Goal: Information Seeking & Learning: Compare options

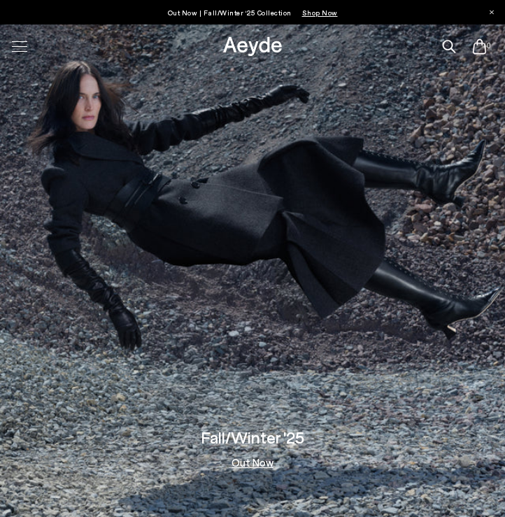
click at [25, 43] on div at bounding box center [19, 46] width 29 height 24
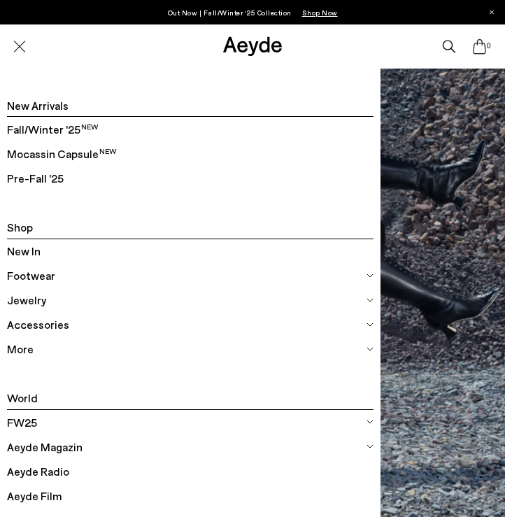
click at [372, 274] on img at bounding box center [370, 275] width 7 height 7
click at [367, 274] on img at bounding box center [370, 275] width 7 height 7
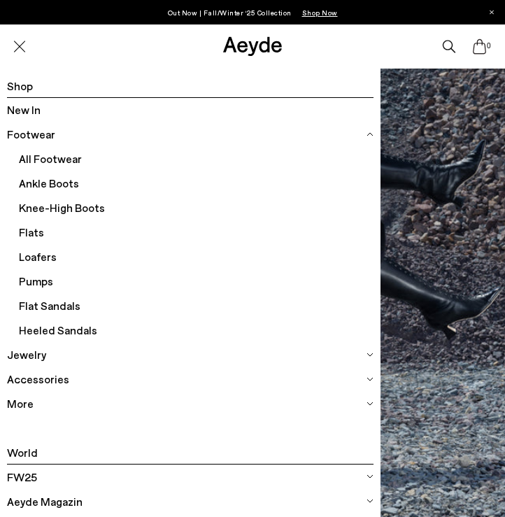
scroll to position [142, 0]
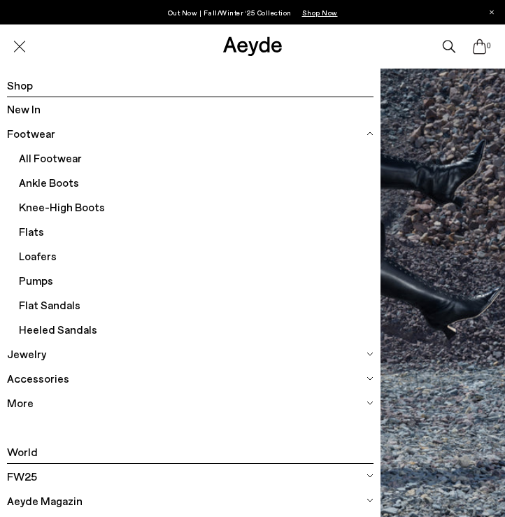
click at [32, 227] on span "Flats" at bounding box center [196, 232] width 354 height 24
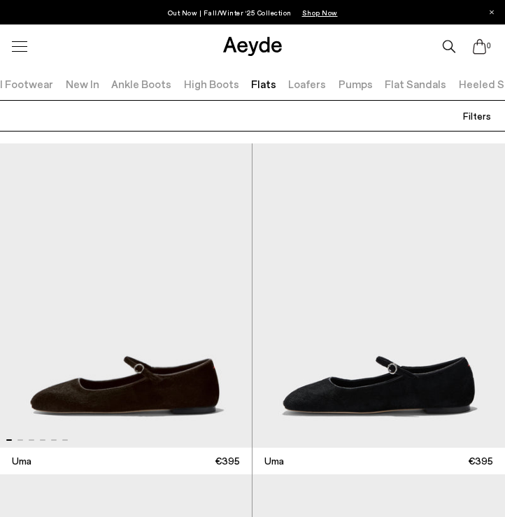
scroll to position [155, 0]
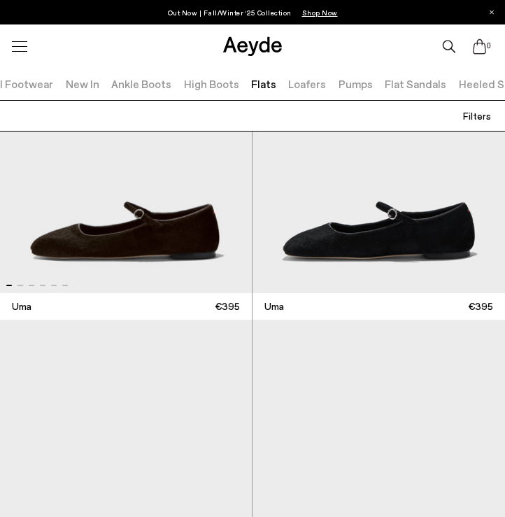
click at [101, 244] on img "1 / 6" at bounding box center [126, 141] width 252 height 304
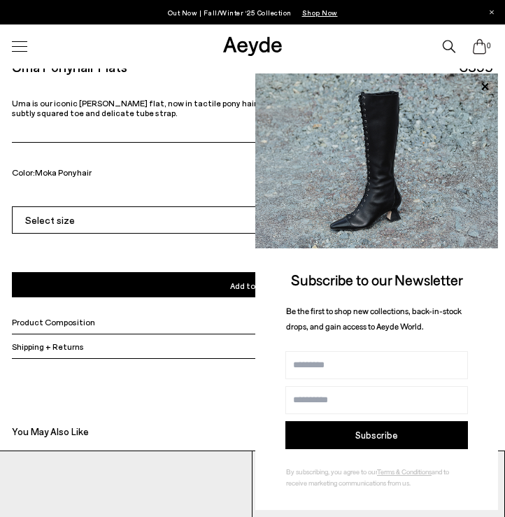
scroll to position [746, 0]
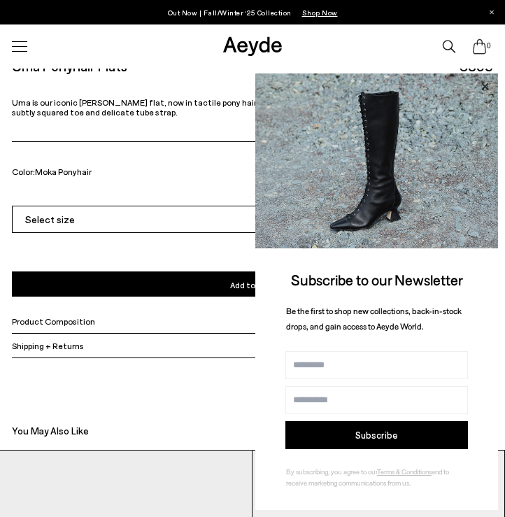
click at [486, 88] on icon at bounding box center [484, 86] width 7 height 7
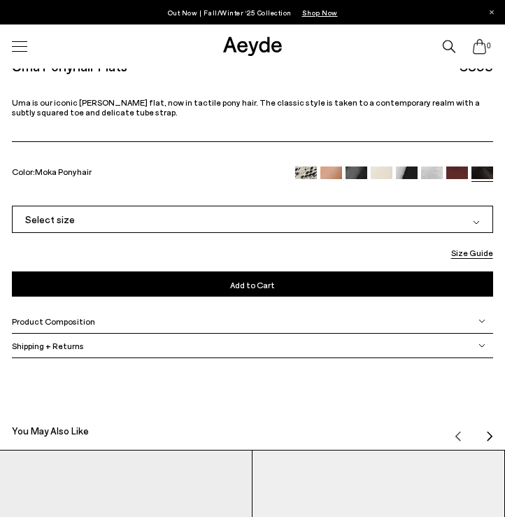
click at [48, 317] on span "Product Composition" at bounding box center [53, 321] width 83 height 10
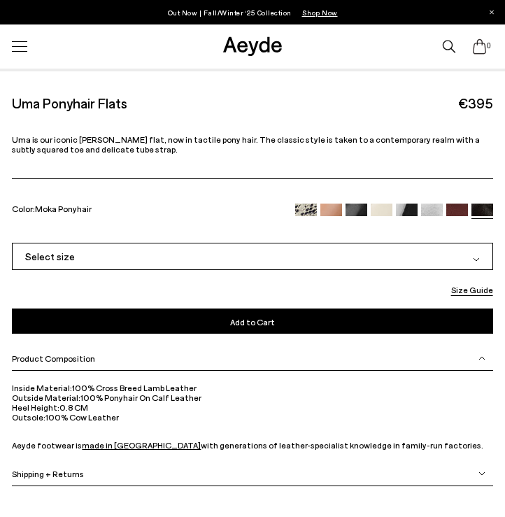
scroll to position [689, 0]
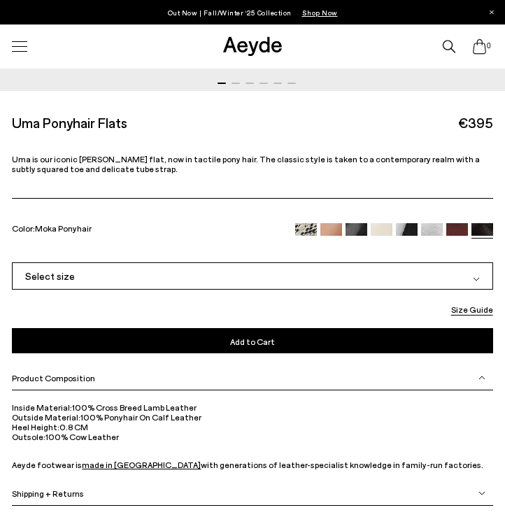
click at [463, 310] on button "Size Guide" at bounding box center [472, 309] width 66 height 14
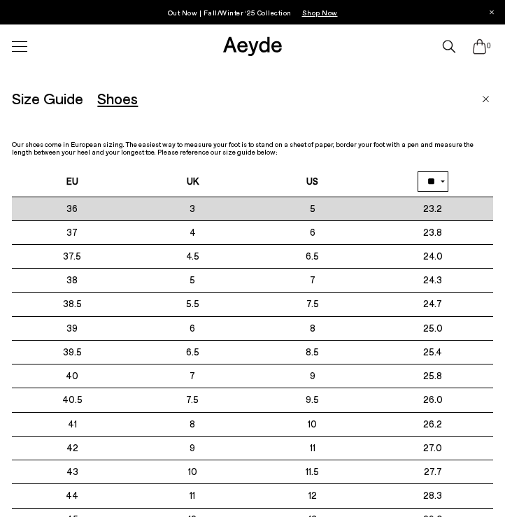
scroll to position [0, 0]
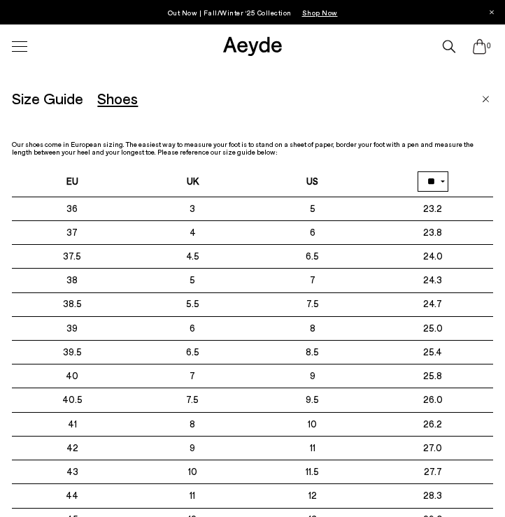
click at [490, 97] on img "Close" at bounding box center [486, 99] width 8 height 7
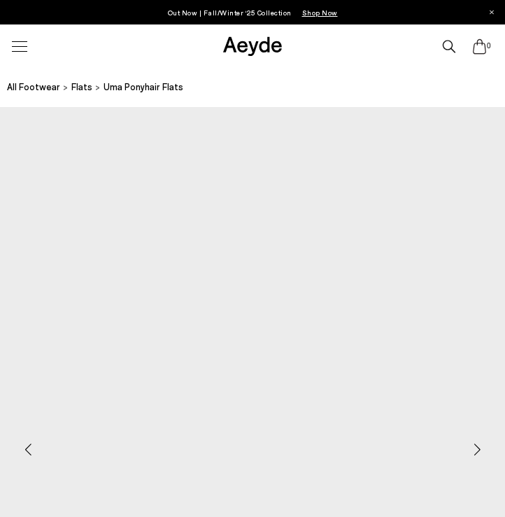
click at [21, 48] on div at bounding box center [19, 46] width 29 height 24
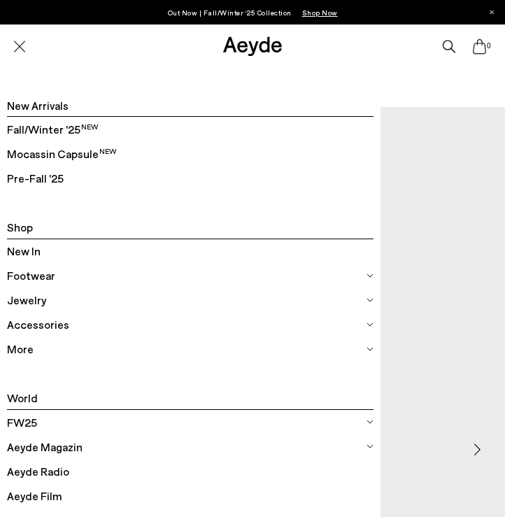
click at [20, 50] on div at bounding box center [19, 46] width 29 height 24
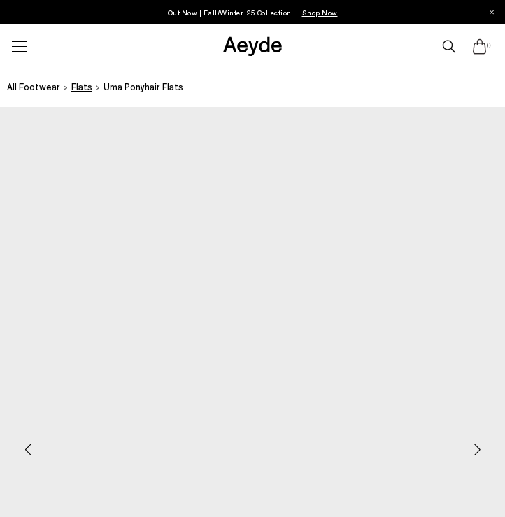
click at [80, 84] on span "flats" at bounding box center [81, 86] width 21 height 11
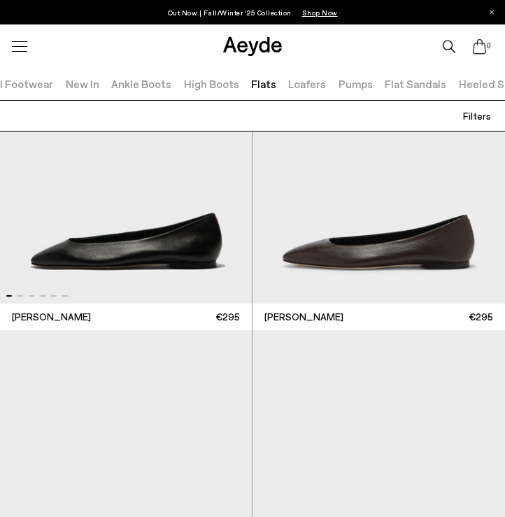
scroll to position [602, 0]
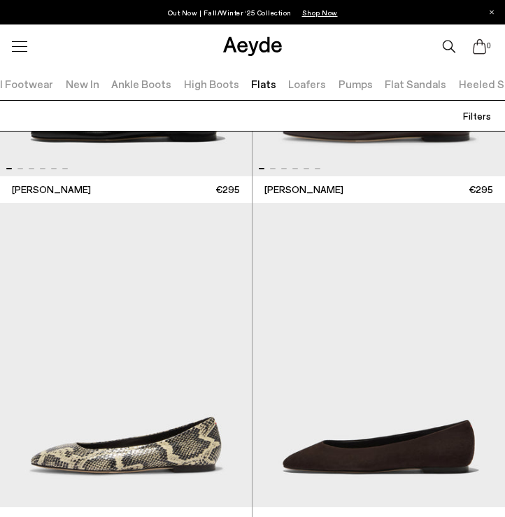
click at [344, 144] on img "1 / 6" at bounding box center [379, 24] width 253 height 304
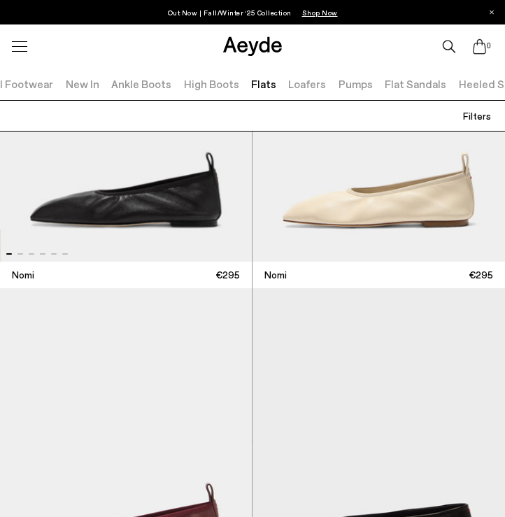
scroll to position [1512, 0]
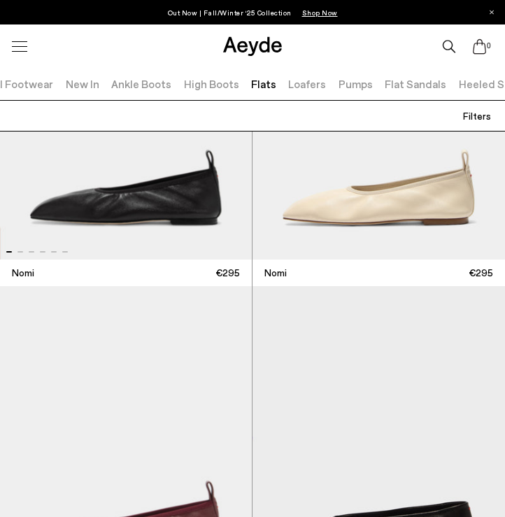
click at [164, 196] on img "1 / 6" at bounding box center [126, 107] width 252 height 304
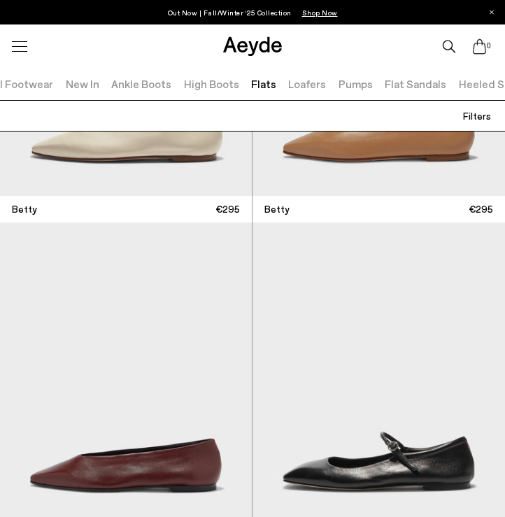
scroll to position [2239, 0]
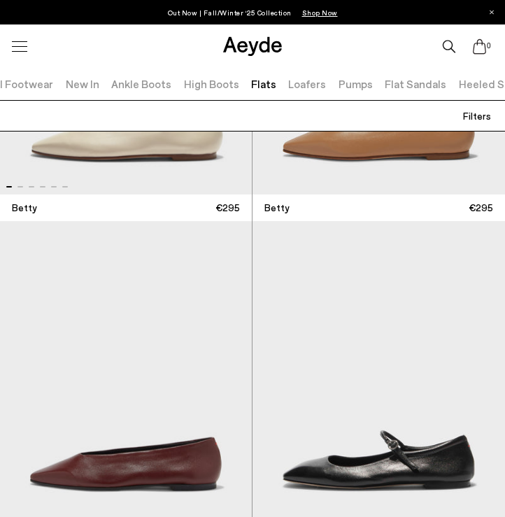
click at [133, 164] on img "1 / 6" at bounding box center [126, 42] width 252 height 304
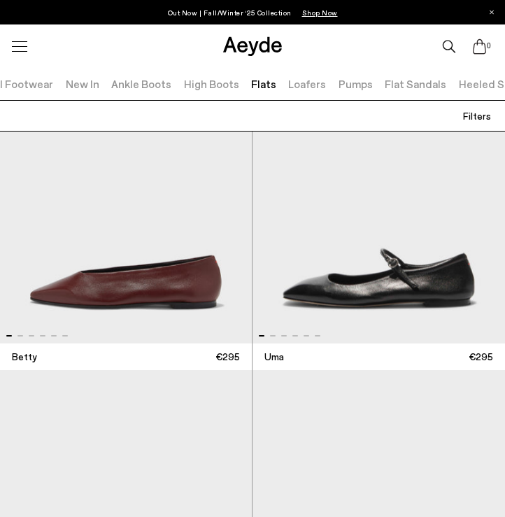
scroll to position [2425, 0]
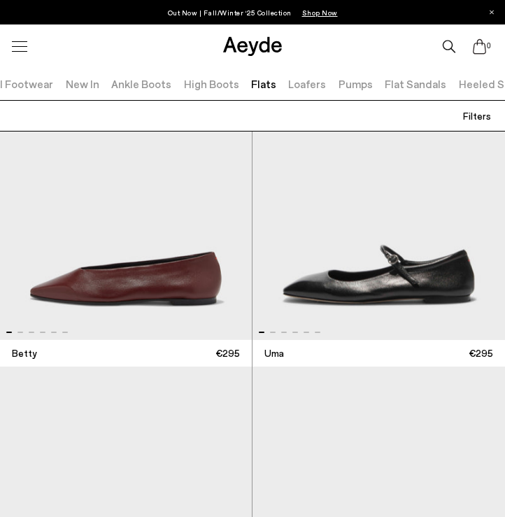
click at [380, 288] on img "1 / 6" at bounding box center [379, 188] width 253 height 304
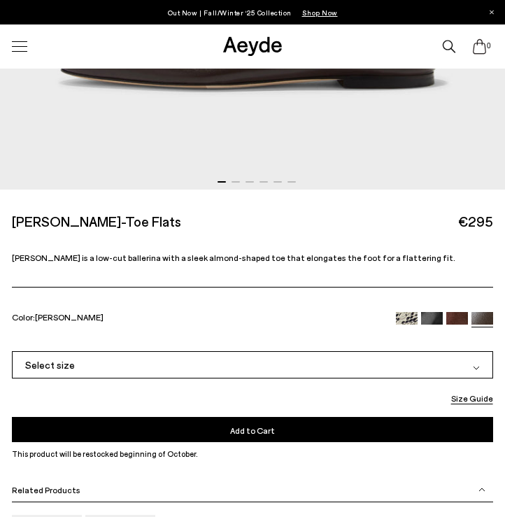
scroll to position [596, 0]
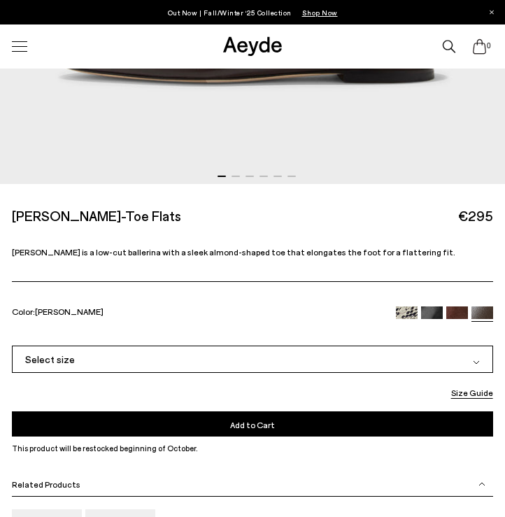
click at [111, 358] on div "Select size" at bounding box center [252, 359] width 481 height 27
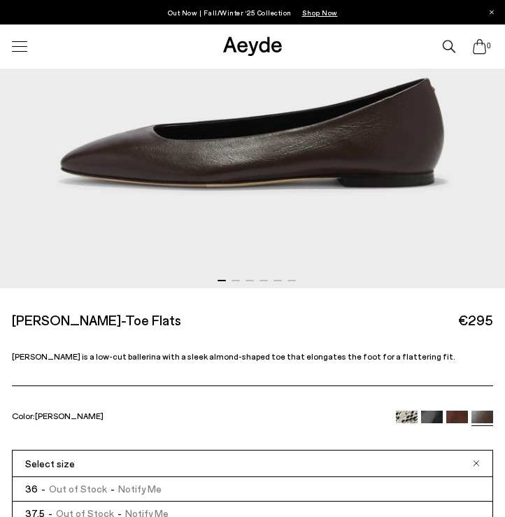
scroll to position [490, 0]
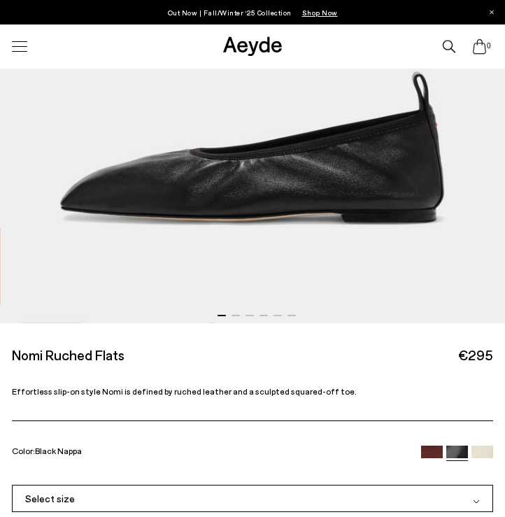
scroll to position [458, 0]
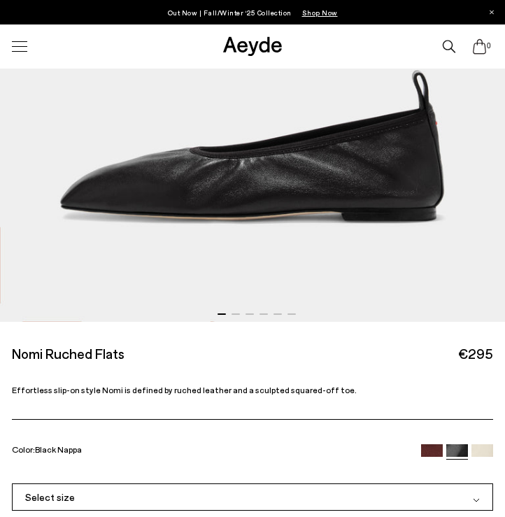
drag, startPoint x: 11, startPoint y: 388, endPoint x: 246, endPoint y: 435, distance: 239.9
click at [246, 435] on div "Nomi Ruched Flats €295 Effortless slip-on style Nomi is defined by ruched leath…" at bounding box center [252, 403] width 505 height 162
copy div "Effortless slip-on style Nomi is defined by ruched leather and a sculpted squar…"
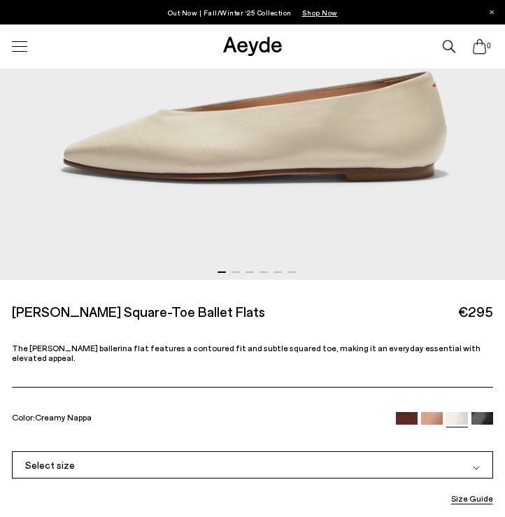
scroll to position [505, 0]
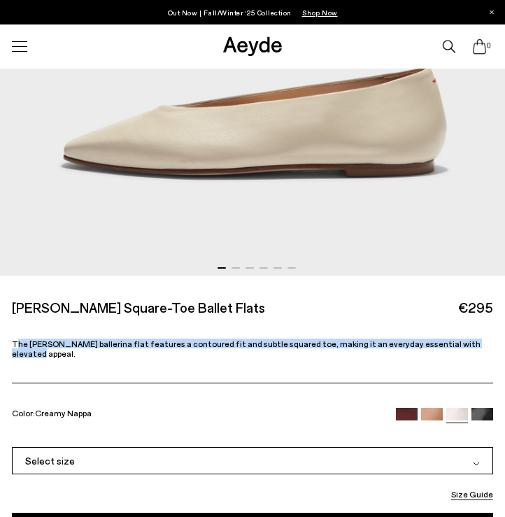
drag, startPoint x: 15, startPoint y: 342, endPoint x: 400, endPoint y: 353, distance: 385.0
click at [400, 353] on div "Betty Square-Toe Ballet Flats €295 The Betty ballerina flat features a contoure…" at bounding box center [252, 361] width 505 height 171
copy span "he Betty ballerina flat features a contoured fit and subtle squared toe, making…"
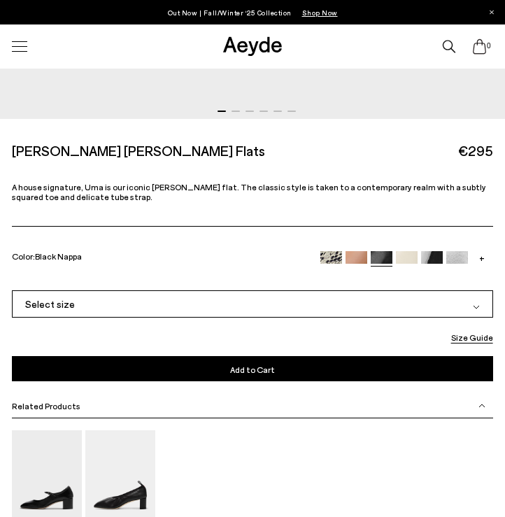
scroll to position [658, 0]
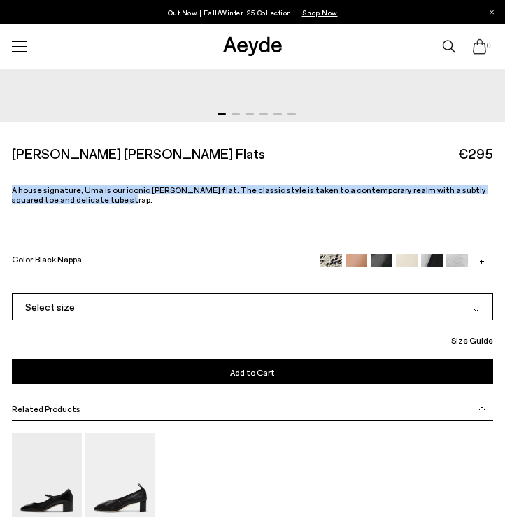
drag, startPoint x: 12, startPoint y: 188, endPoint x: 86, endPoint y: 207, distance: 76.5
click at [86, 207] on div "[PERSON_NAME] [PERSON_NAME] Flats €295 A house signature, Uma is our iconic [PE…" at bounding box center [252, 207] width 505 height 171
copy p "A house signature, Uma is our iconic [PERSON_NAME] flat. The classic style is t…"
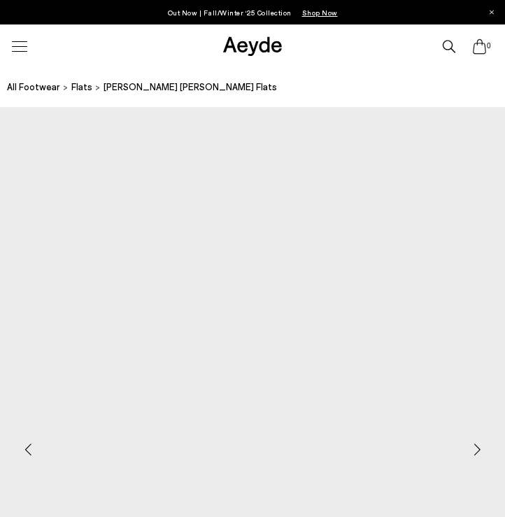
scroll to position [0, 0]
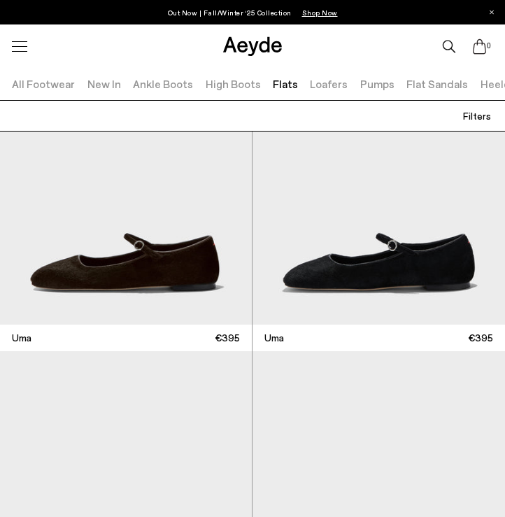
scroll to position [0, 22]
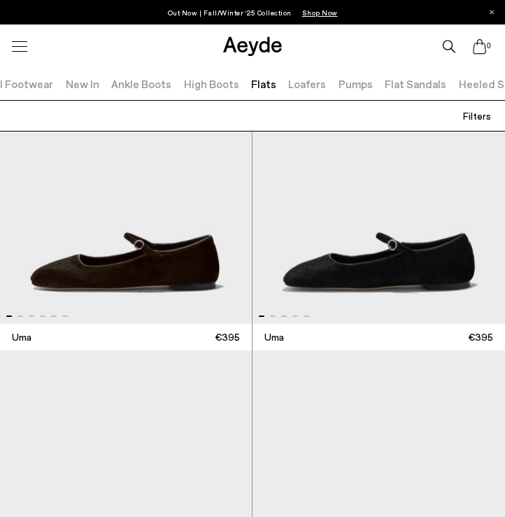
click at [123, 264] on img "1 / 6" at bounding box center [126, 172] width 252 height 304
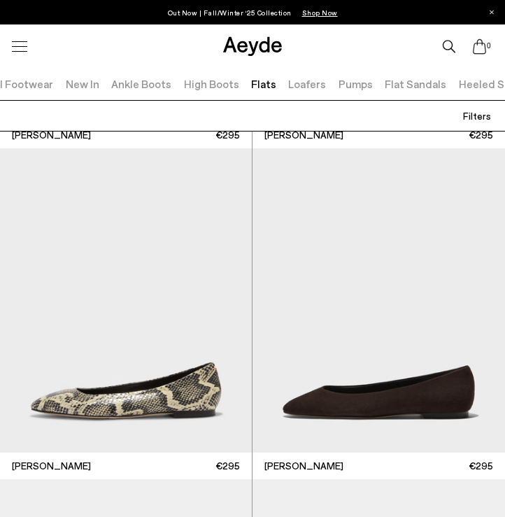
scroll to position [670, 0]
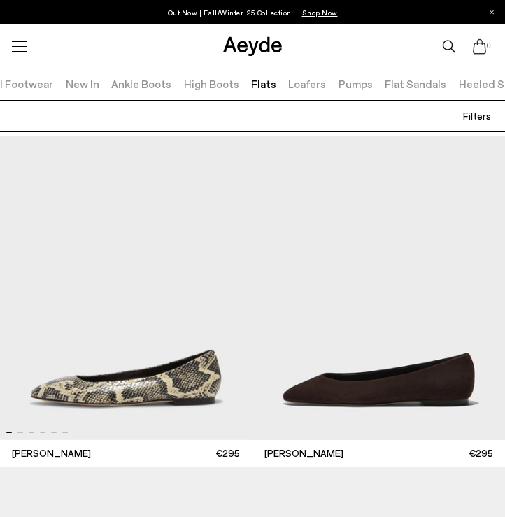
click at [97, 383] on img "1 / 6" at bounding box center [126, 288] width 252 height 304
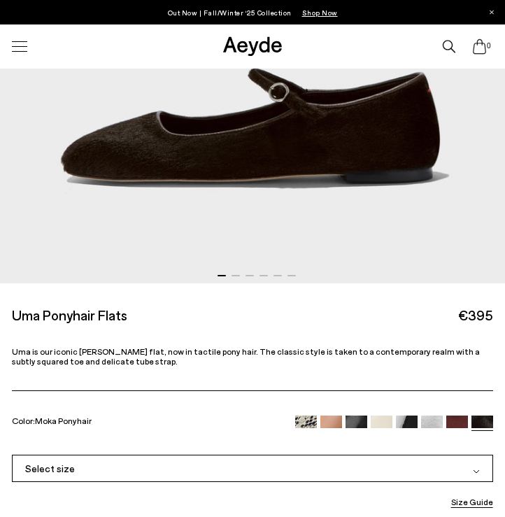
scroll to position [498, 0]
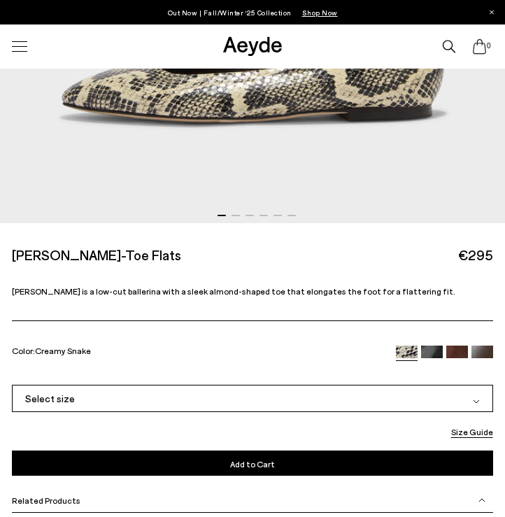
scroll to position [600, 0]
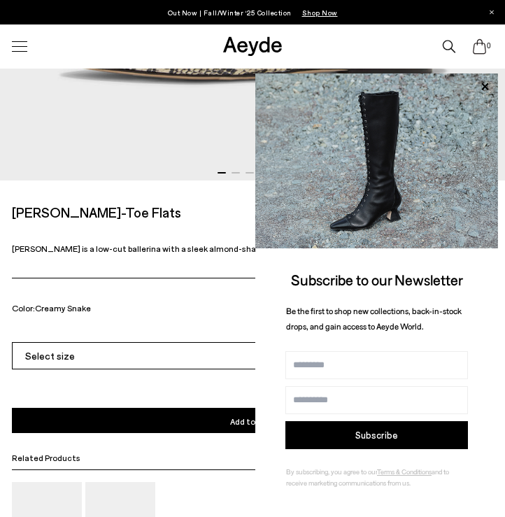
click at [18, 45] on div at bounding box center [19, 46] width 29 height 24
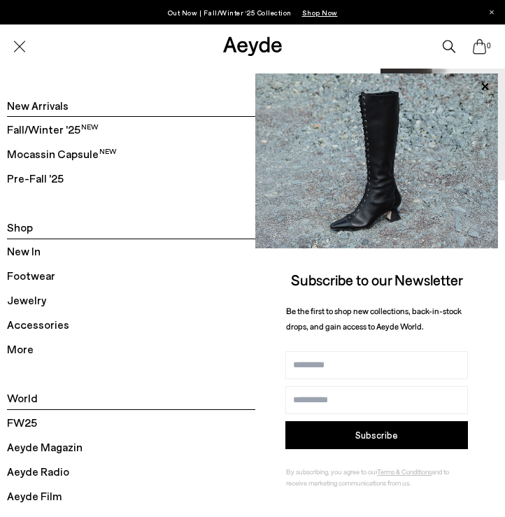
click at [41, 279] on span "Footwear" at bounding box center [31, 276] width 48 height 18
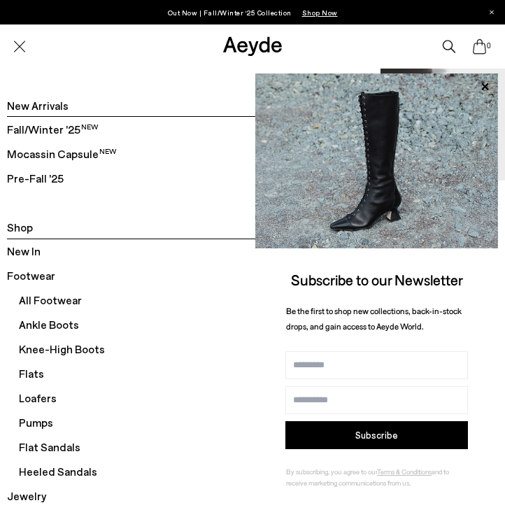
click at [77, 474] on span "Heeled Sandals" at bounding box center [196, 472] width 354 height 24
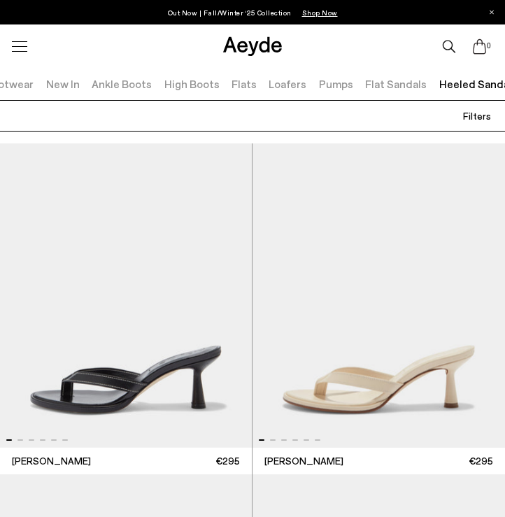
scroll to position [144, 0]
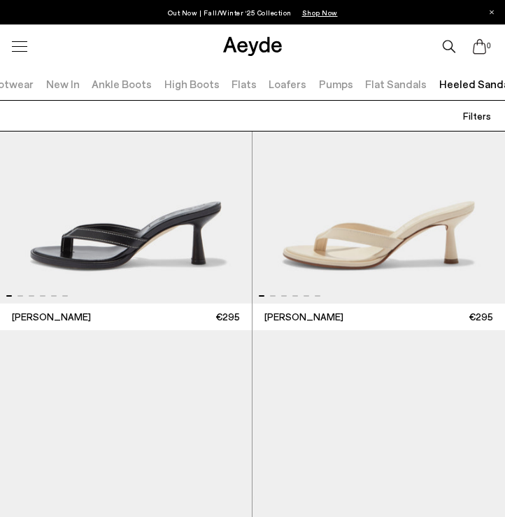
click at [111, 242] on img "1 / 6" at bounding box center [126, 151] width 252 height 304
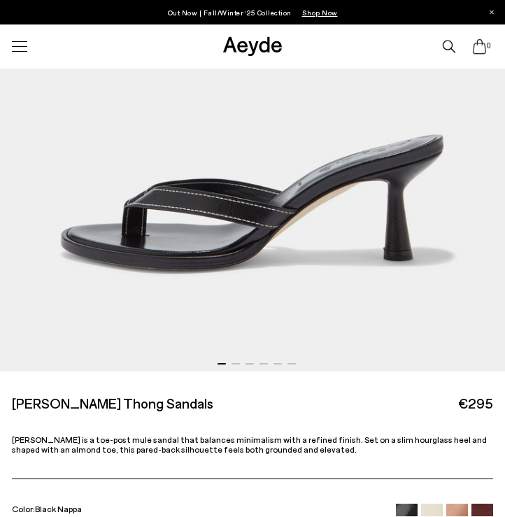
scroll to position [409, 0]
